Goal: Information Seeking & Learning: Learn about a topic

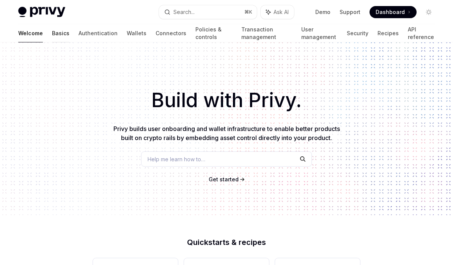
click at [52, 34] on link "Basics" at bounding box center [60, 33] width 17 height 18
type textarea "*"
